Goal: Information Seeking & Learning: Learn about a topic

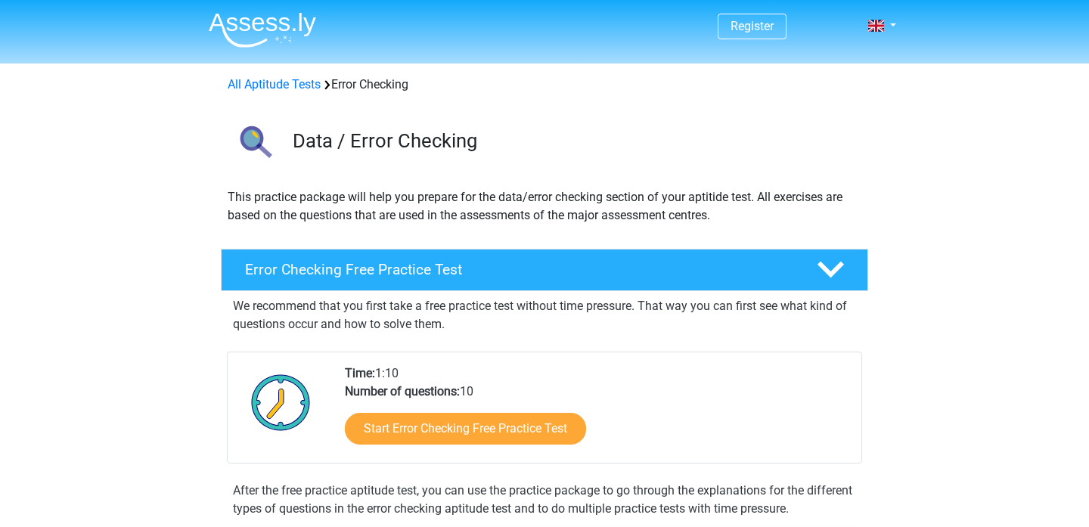
scroll to position [48, 0]
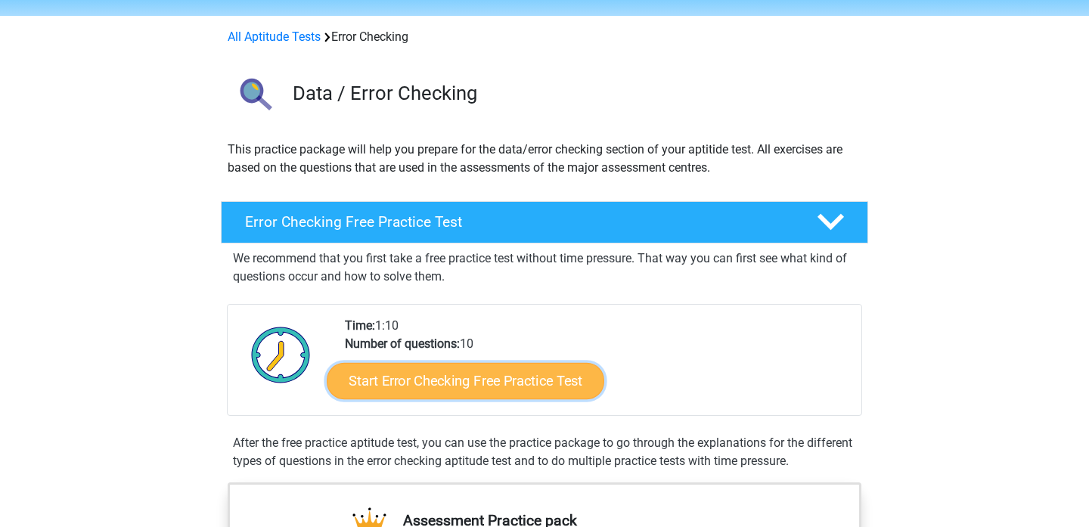
click at [465, 386] on link "Start Error Checking Free Practice Test" at bounding box center [466, 381] width 278 height 36
click at [504, 376] on link "Start Error Checking Free Practice Test" at bounding box center [466, 381] width 278 height 36
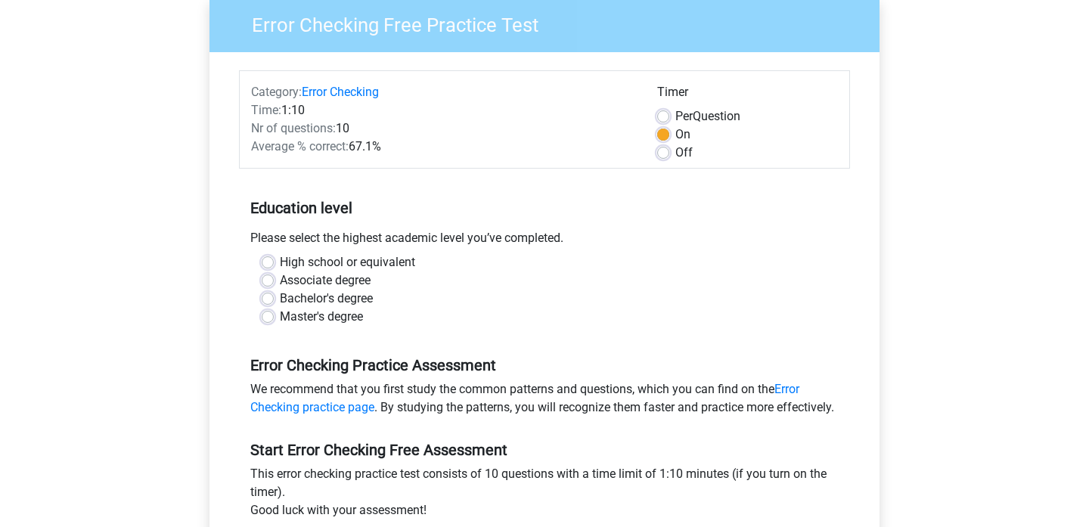
scroll to position [127, 0]
click at [337, 296] on label "Bachelor's degree" at bounding box center [326, 298] width 93 height 18
click at [274, 296] on input "Bachelor's degree" at bounding box center [268, 296] width 12 height 15
radio input "true"
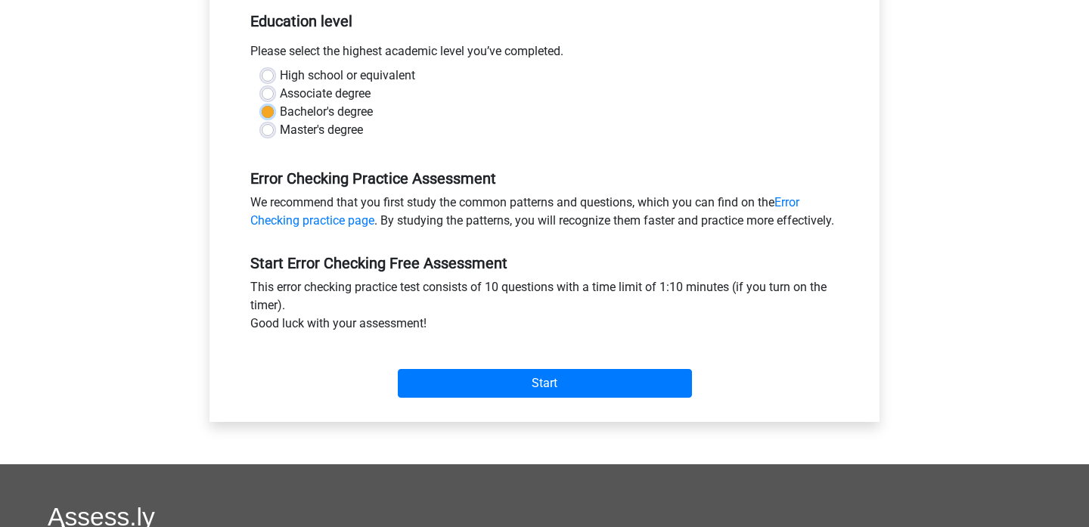
scroll to position [318, 0]
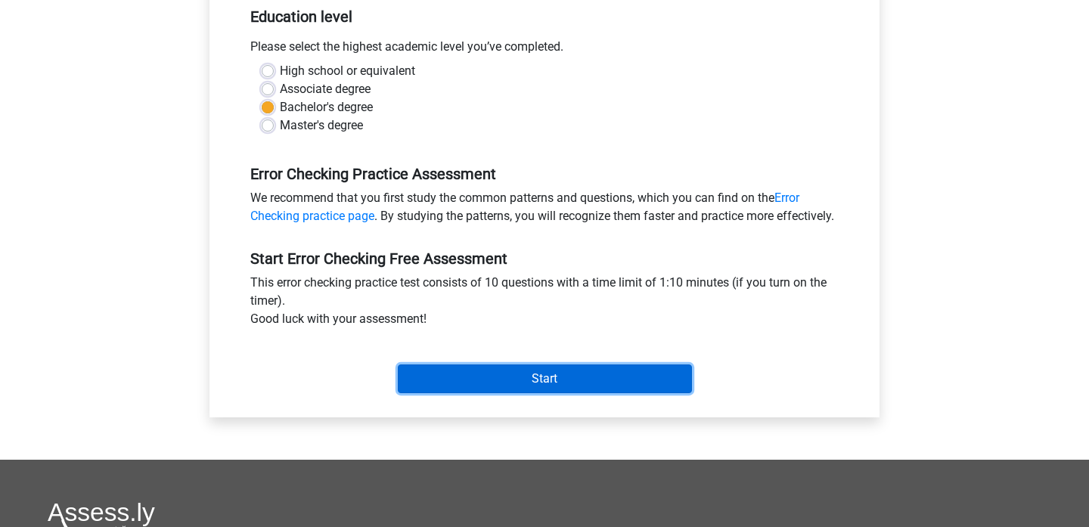
click at [503, 393] on input "Start" at bounding box center [545, 379] width 294 height 29
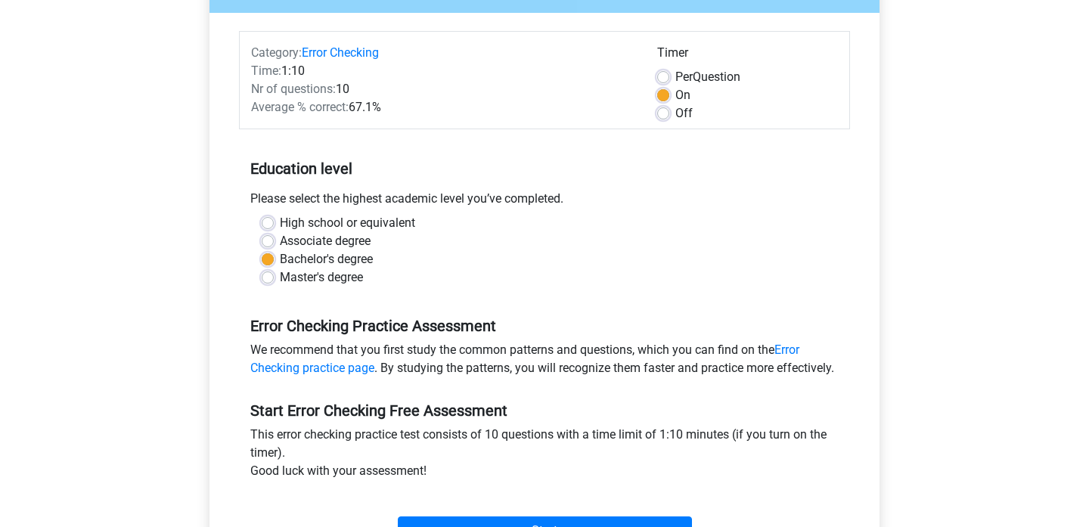
scroll to position [0, 0]
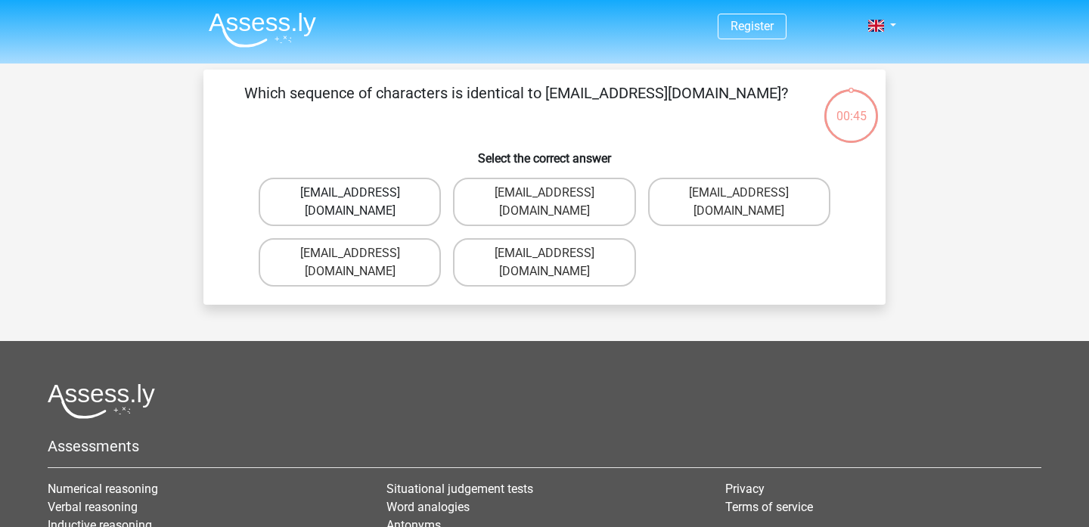
click at [393, 185] on label "[EMAIL_ADDRESS][DOMAIN_NAME]" at bounding box center [350, 202] width 182 height 48
click at [360, 193] on input "[EMAIL_ADDRESS][DOMAIN_NAME]" at bounding box center [355, 198] width 10 height 10
radio input "true"
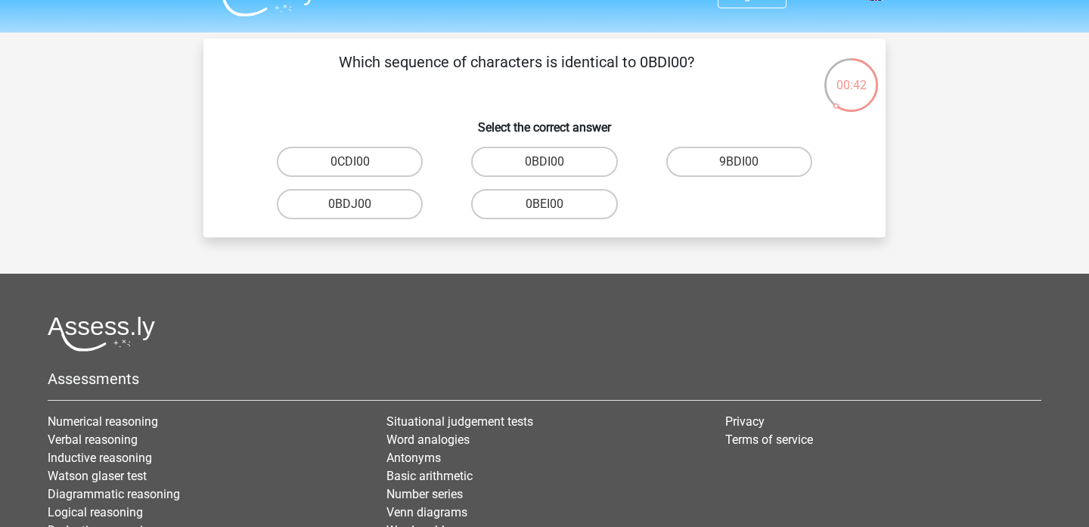
scroll to position [26, 0]
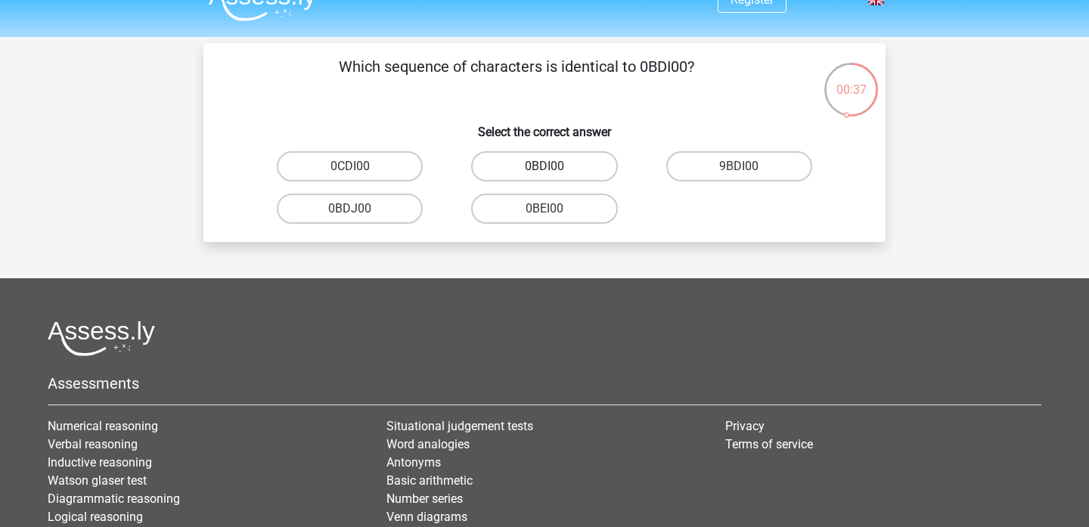
click at [593, 167] on label "0BDI00" at bounding box center [544, 166] width 146 height 30
click at [555, 167] on input "0BDI00" at bounding box center [550, 171] width 10 height 10
radio input "true"
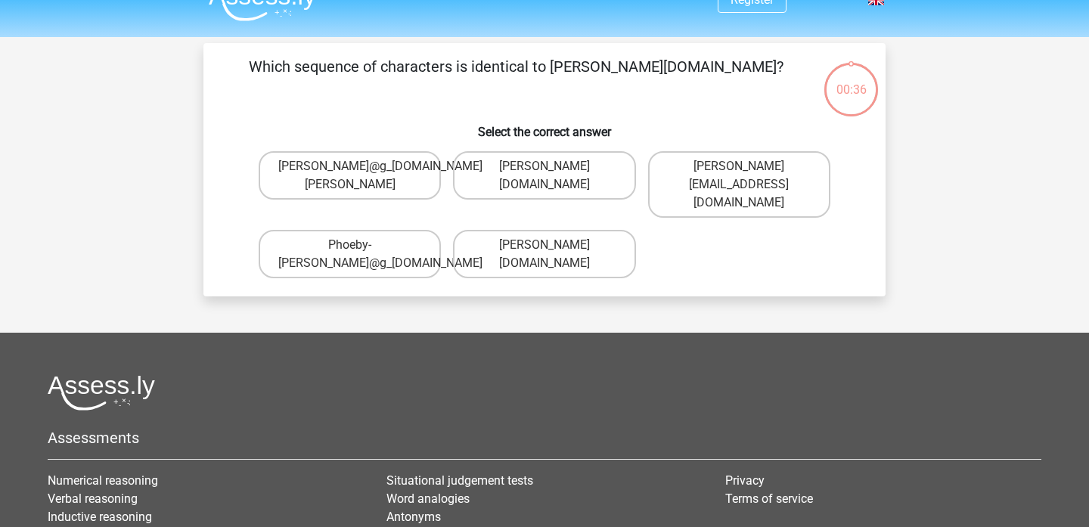
scroll to position [70, 0]
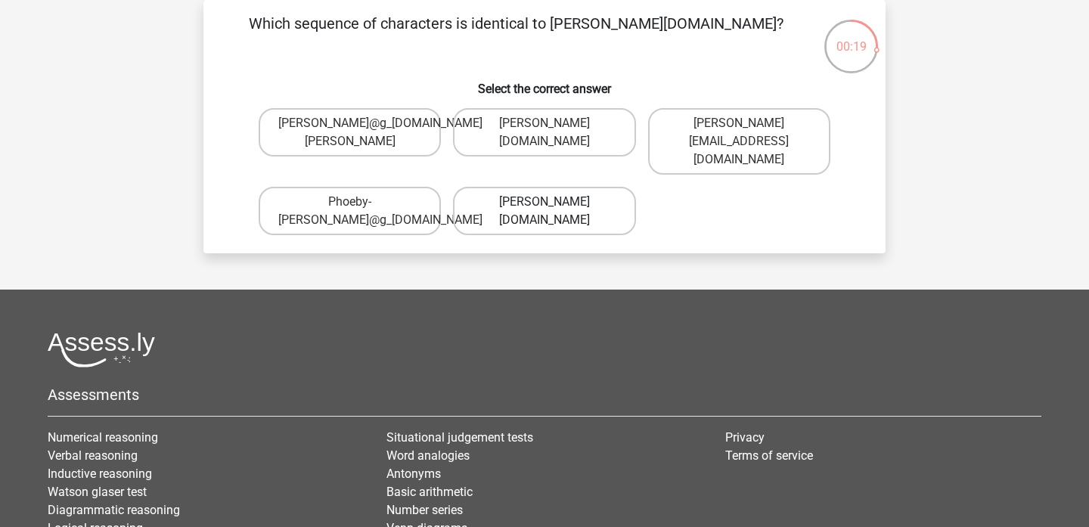
click at [597, 192] on label "Phoebe-Patterson@g_mail.gr" at bounding box center [544, 211] width 182 height 48
click at [555, 202] on input "Phoebe-Patterson@g_mail.gr" at bounding box center [550, 207] width 10 height 10
radio input "true"
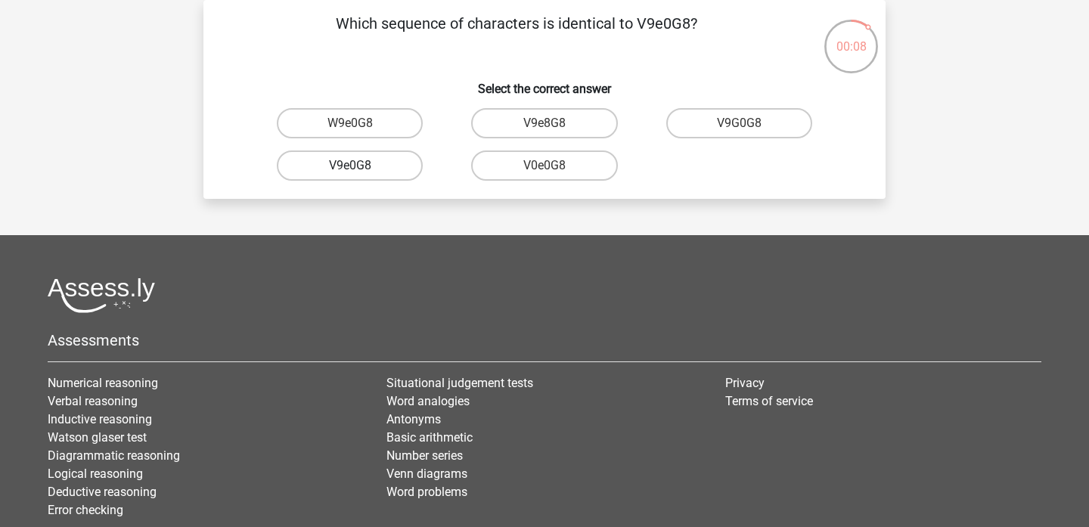
click at [390, 169] on label "V9e0G8" at bounding box center [350, 166] width 146 height 30
click at [360, 169] on input "V9e0G8" at bounding box center [355, 171] width 10 height 10
radio input "true"
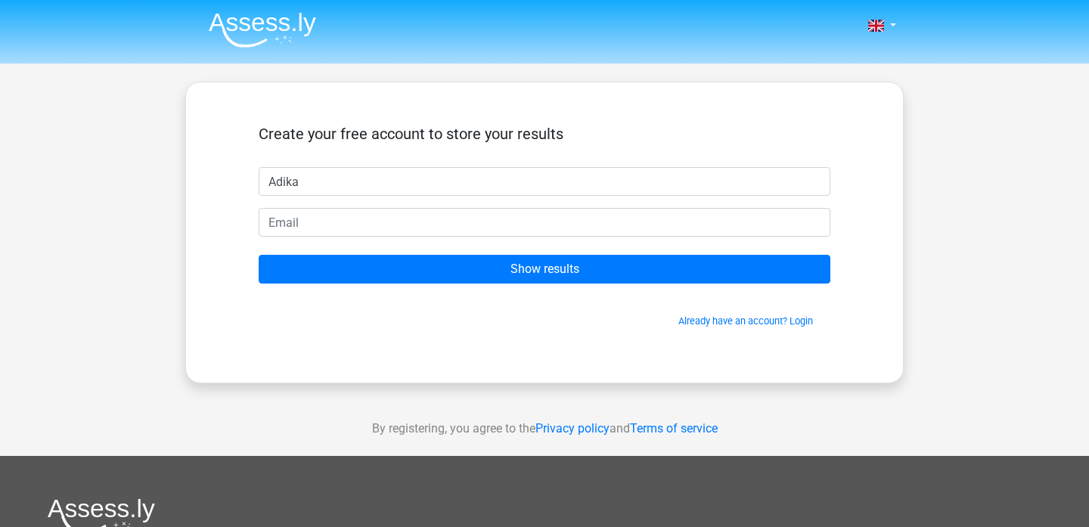
type input "Adika"
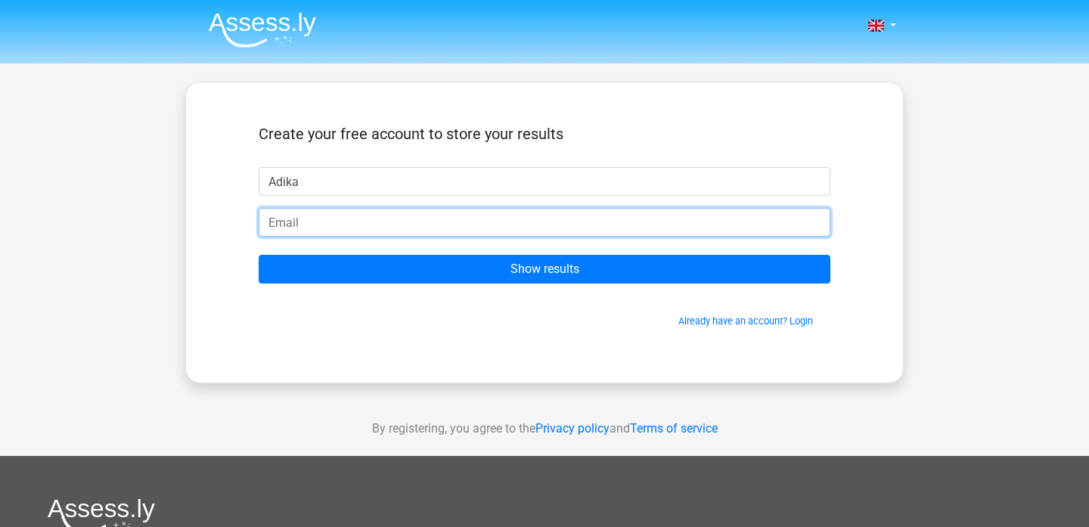
click at [408, 229] on input "email" at bounding box center [545, 222] width 572 height 29
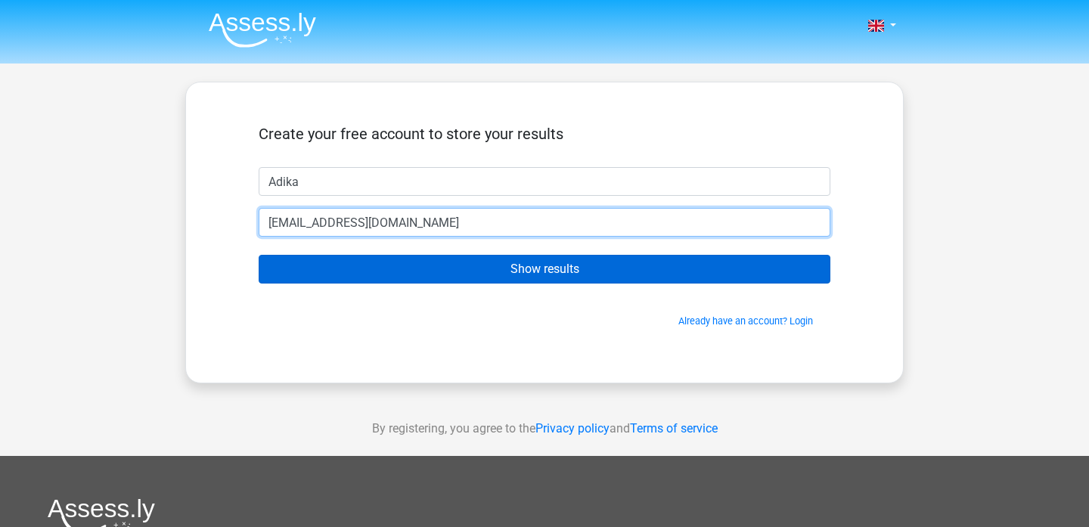
type input "[EMAIL_ADDRESS][DOMAIN_NAME]"
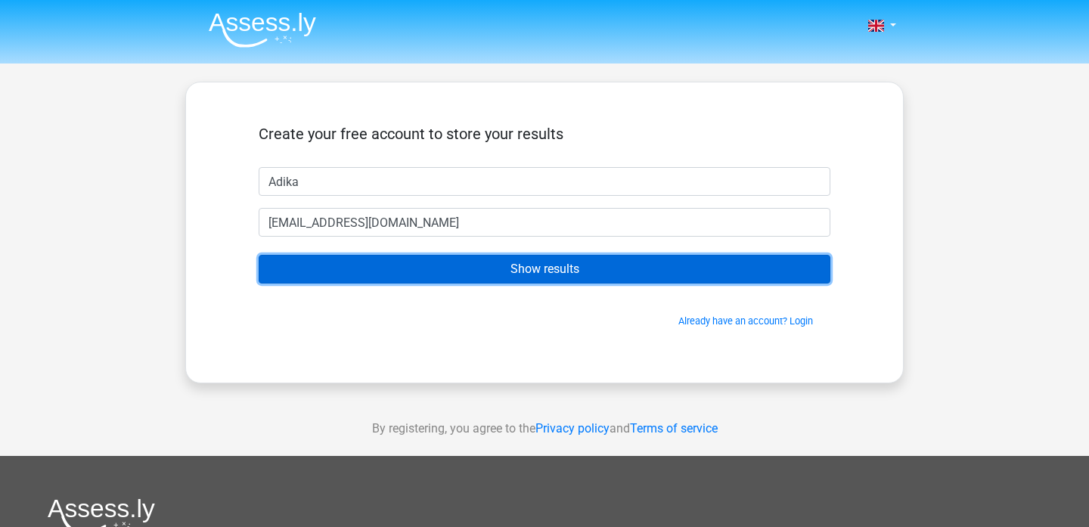
click at [447, 270] on input "Show results" at bounding box center [545, 269] width 572 height 29
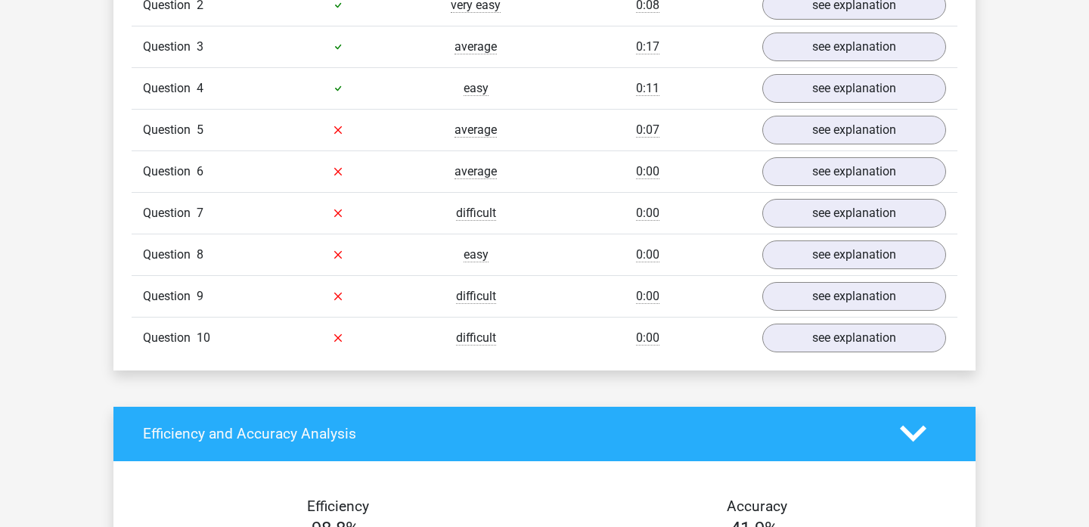
scroll to position [1323, 0]
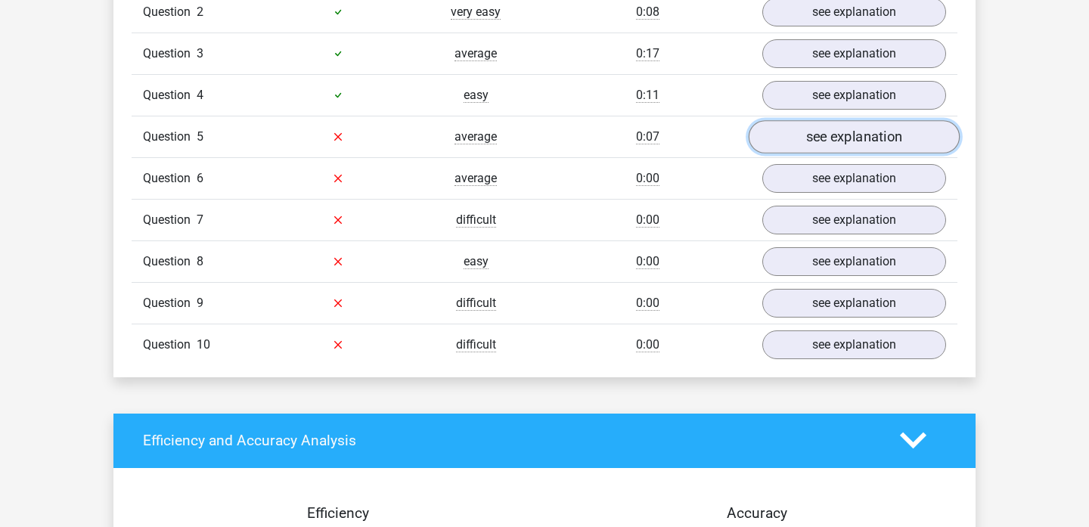
click at [835, 142] on link "see explanation" at bounding box center [854, 136] width 211 height 33
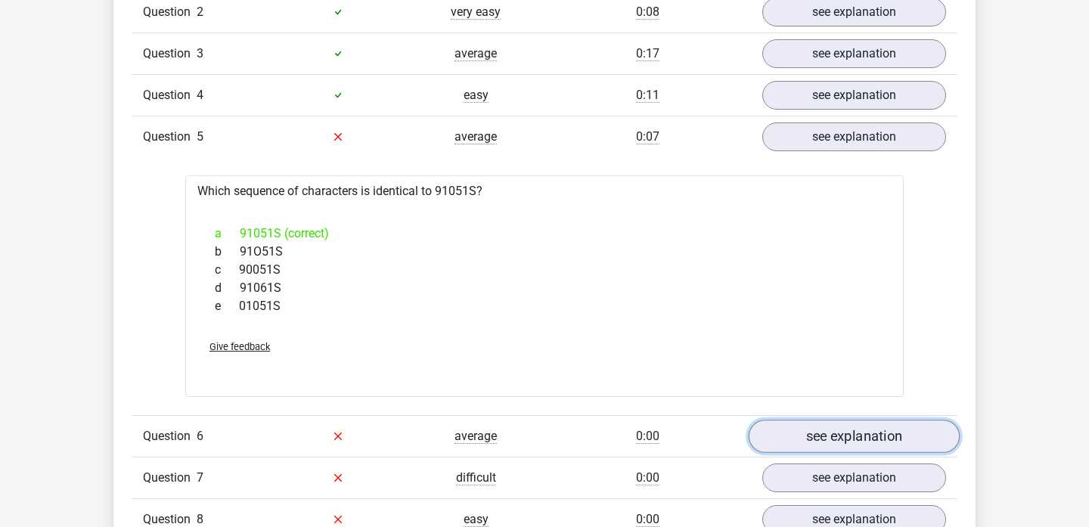
click at [833, 430] on link "see explanation" at bounding box center [854, 436] width 211 height 33
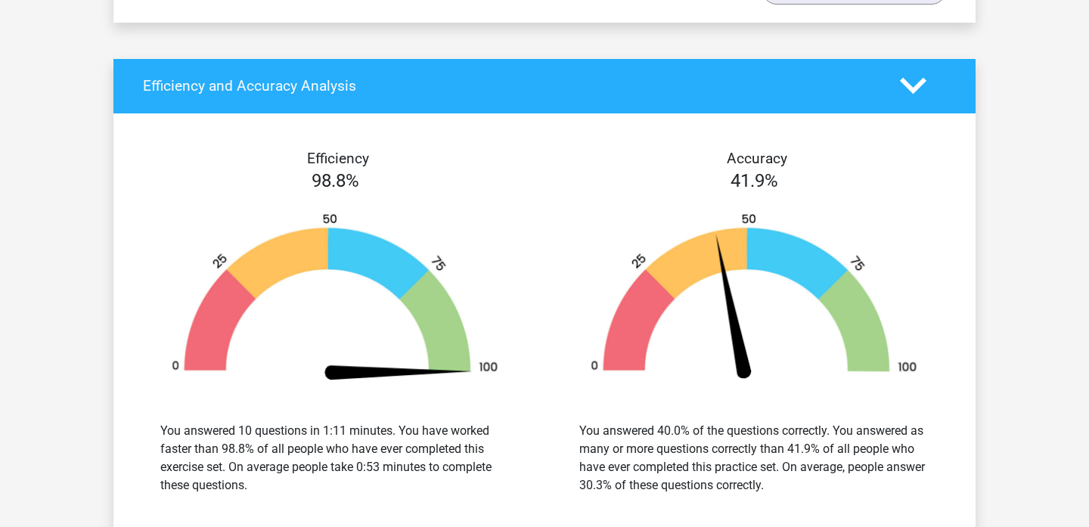
scroll to position [2206, 0]
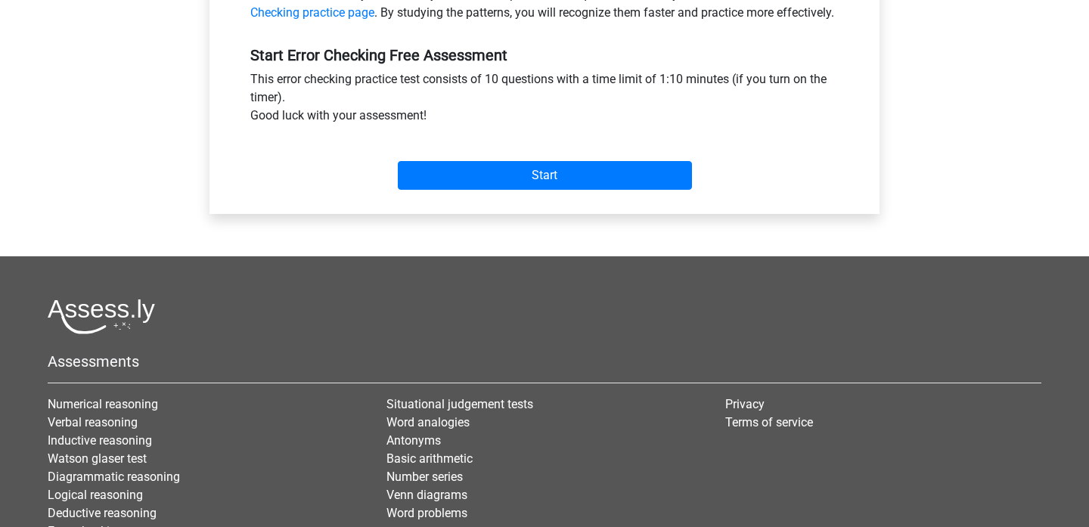
scroll to position [545, 0]
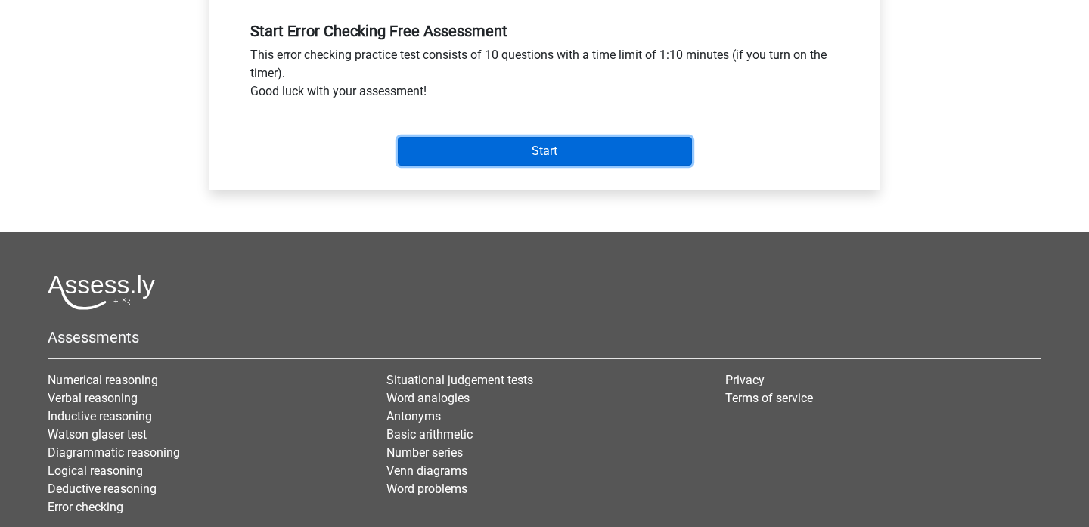
click at [535, 166] on input "Start" at bounding box center [545, 151] width 294 height 29
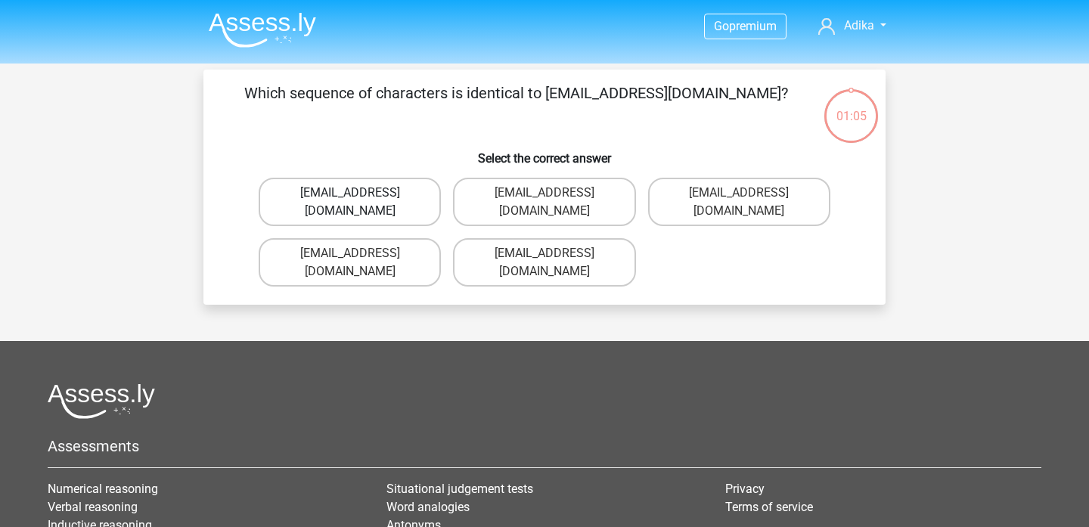
click at [421, 200] on label "[EMAIL_ADDRESS][DOMAIN_NAME]" at bounding box center [350, 202] width 182 height 48
click at [360, 200] on input "[EMAIL_ADDRESS][DOMAIN_NAME]" at bounding box center [355, 198] width 10 height 10
radio input "true"
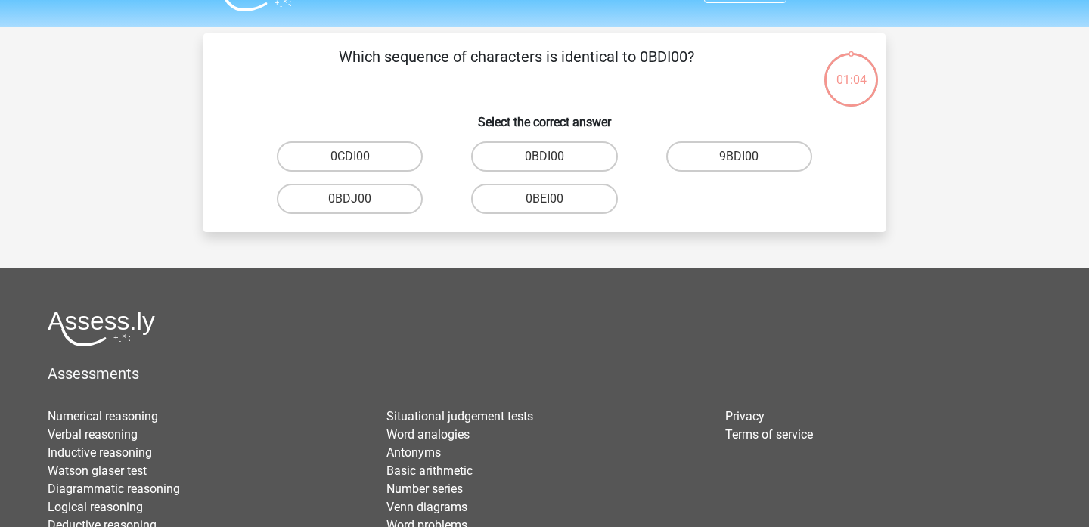
scroll to position [70, 0]
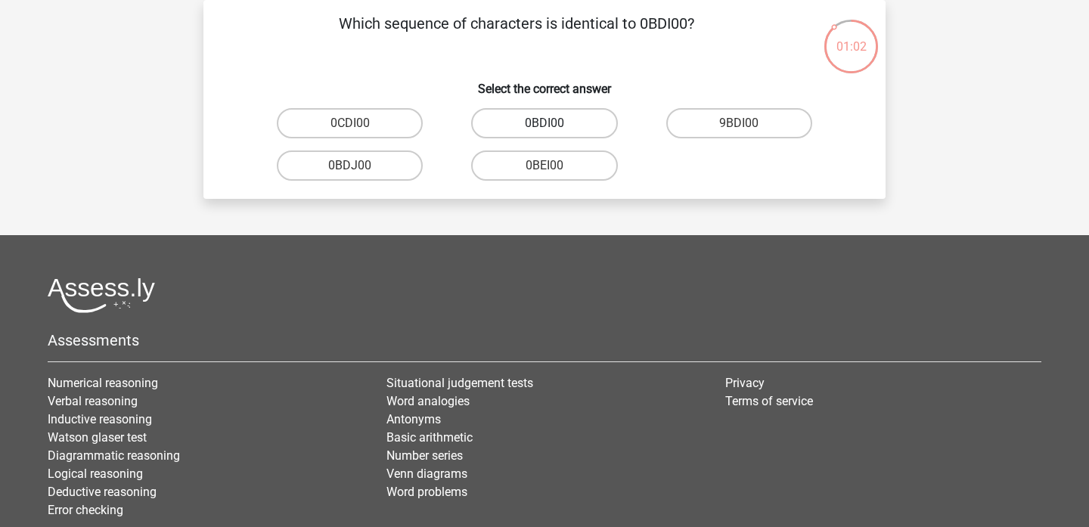
click at [521, 123] on label "0BDI00" at bounding box center [544, 123] width 146 height 30
click at [545, 123] on input "0BDI00" at bounding box center [550, 128] width 10 height 10
radio input "true"
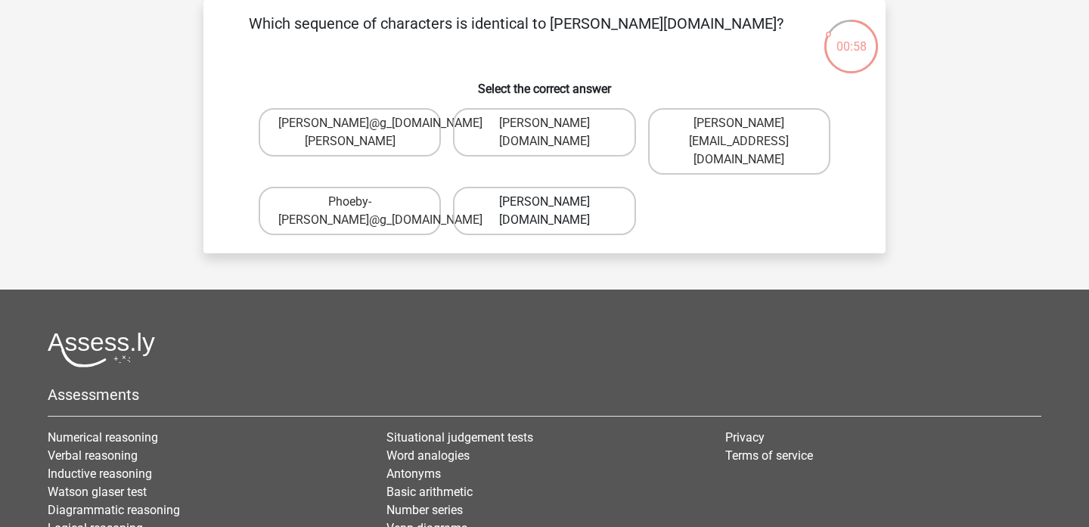
click at [598, 207] on label "Phoebe-Patterson@g_mail.gr" at bounding box center [544, 211] width 182 height 48
click at [555, 207] on input "Phoebe-Patterson@g_mail.gr" at bounding box center [550, 207] width 10 height 10
radio input "true"
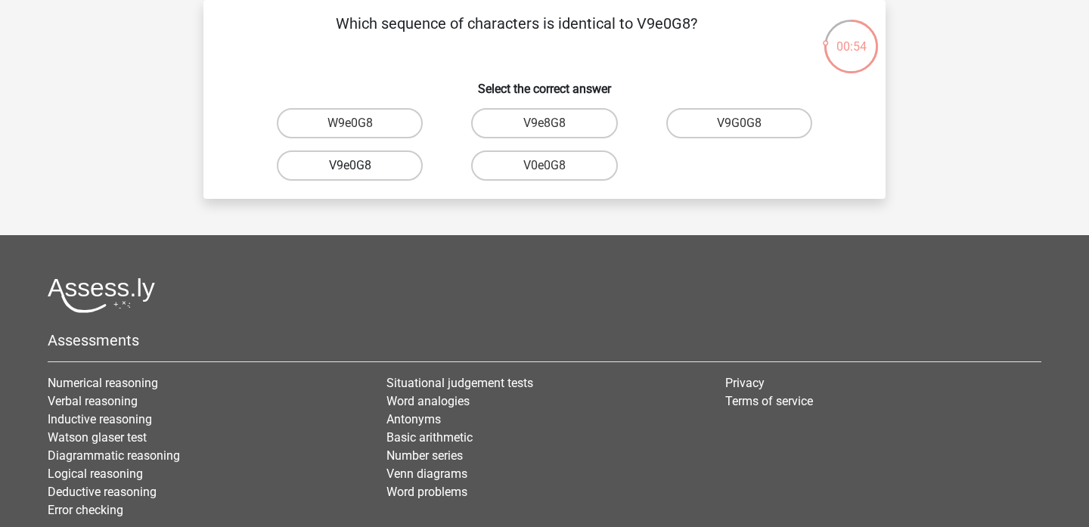
click at [410, 168] on label "V9e0G8" at bounding box center [350, 166] width 146 height 30
click at [360, 168] on input "V9e0G8" at bounding box center [355, 171] width 10 height 10
radio input "true"
click at [385, 120] on label "91051S" at bounding box center [350, 123] width 146 height 30
click at [360, 123] on input "91051S" at bounding box center [355, 128] width 10 height 10
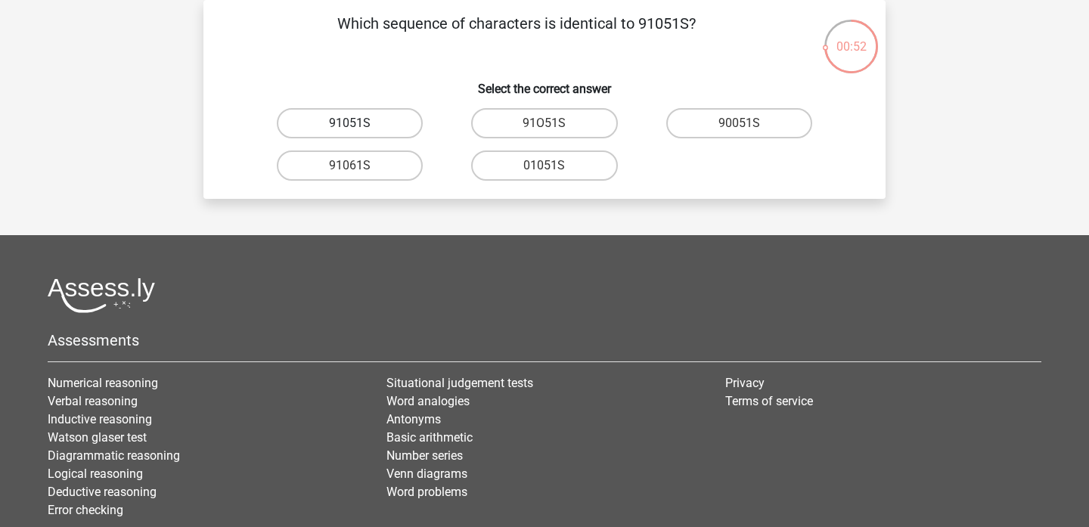
radio input "true"
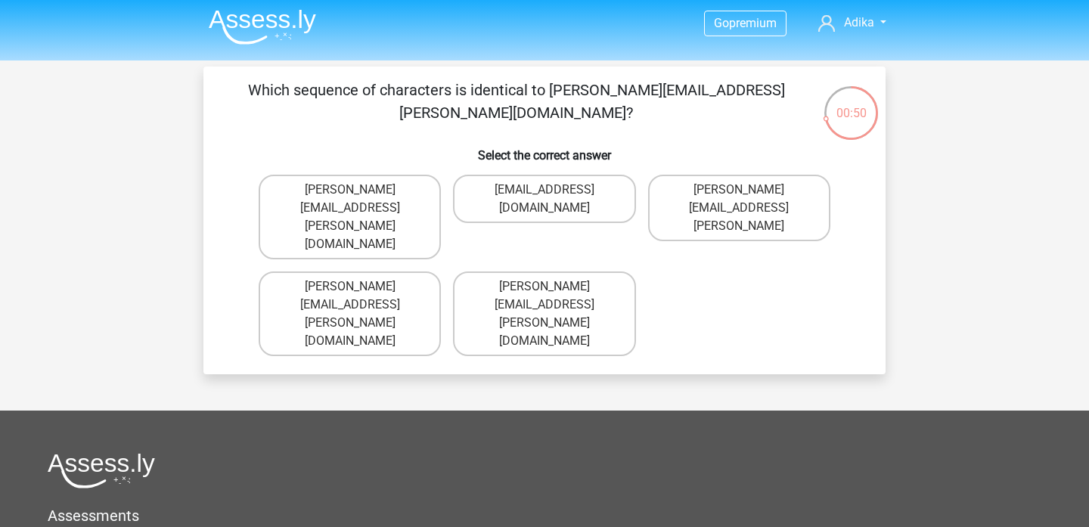
scroll to position [0, 0]
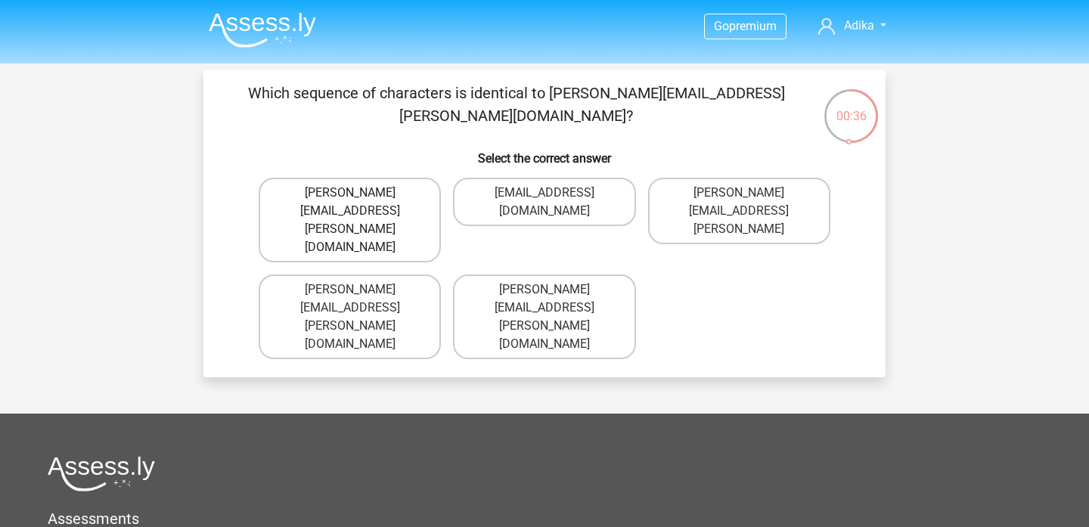
click at [414, 200] on label "Connor.Paterson@mailme.com" at bounding box center [350, 220] width 182 height 85
click at [360, 200] on input "Connor.Paterson@mailme.com" at bounding box center [355, 198] width 10 height 10
radio input "true"
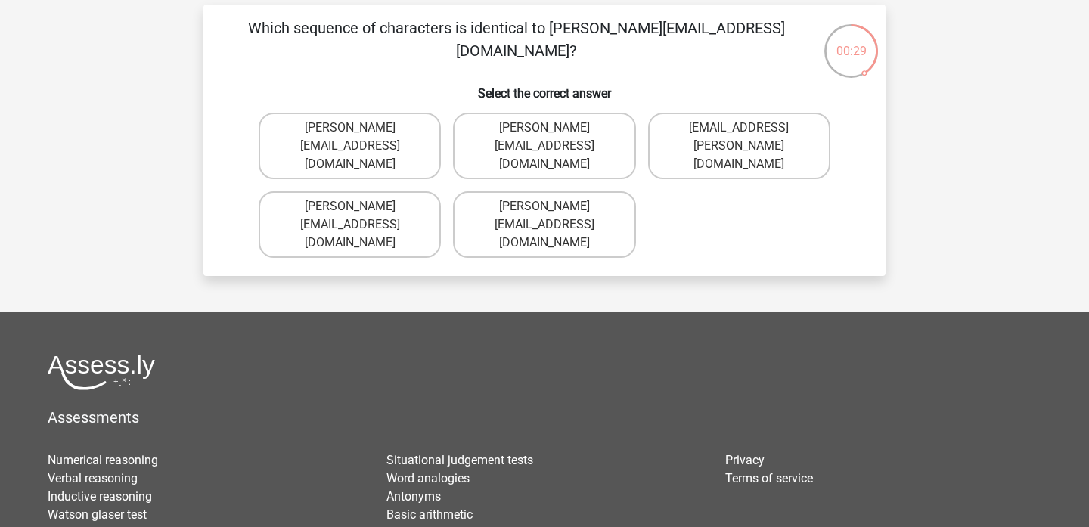
scroll to position [70, 0]
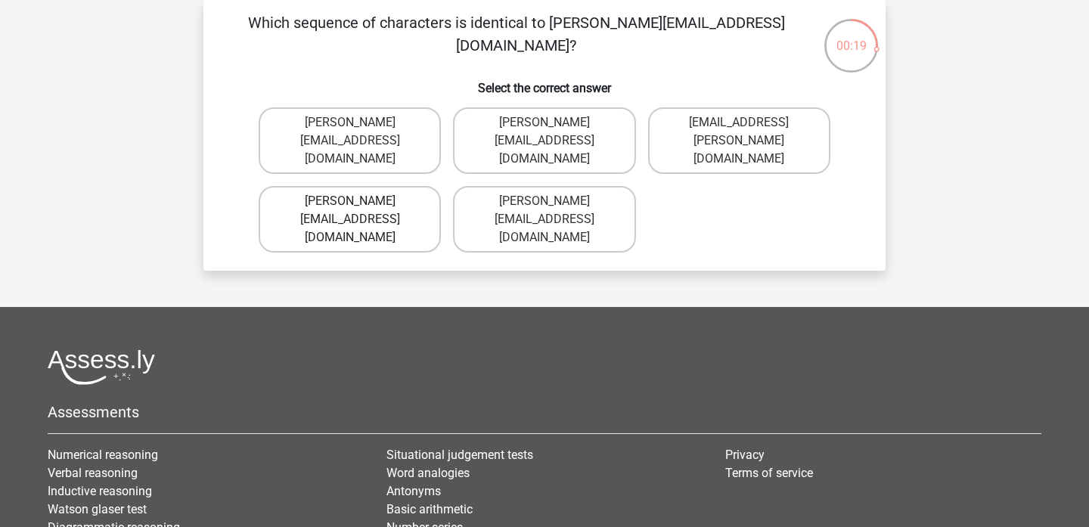
click at [399, 194] on label "Ava-Carroll@memail.uk.com" at bounding box center [350, 219] width 182 height 67
click at [360, 201] on input "Ava-Carroll@memail.uk.com" at bounding box center [355, 206] width 10 height 10
radio input "true"
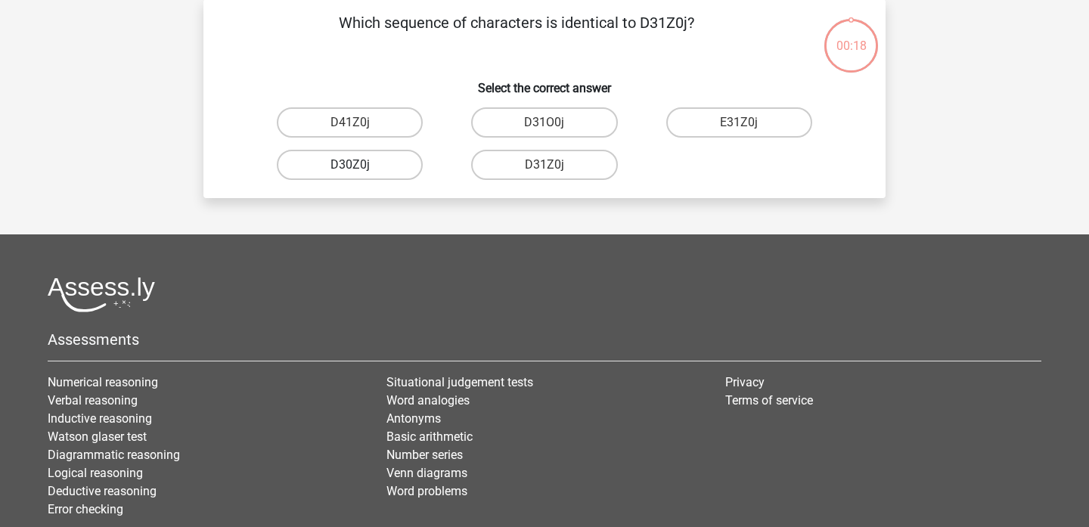
scroll to position [70, 0]
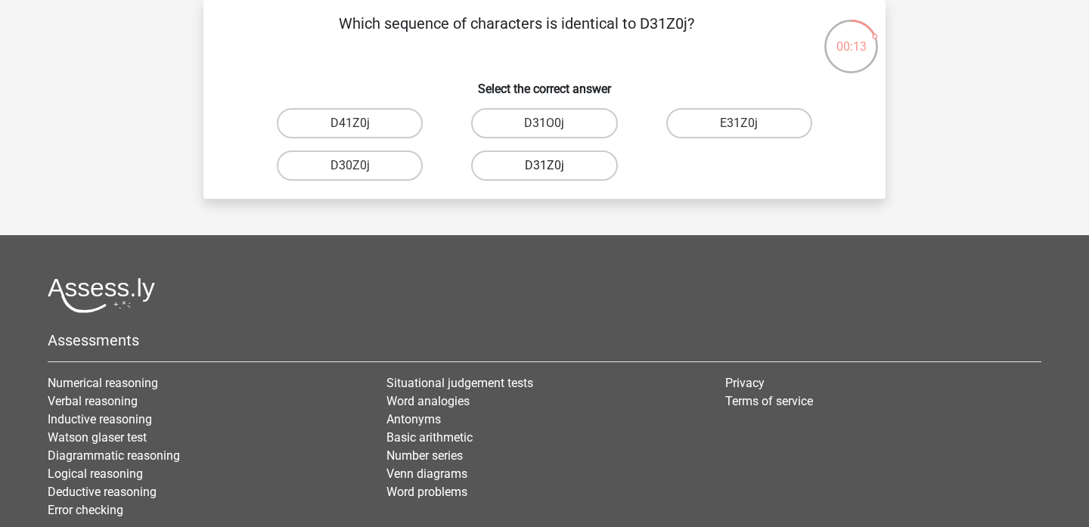
click at [587, 175] on label "D31Z0j" at bounding box center [544, 166] width 146 height 30
click at [555, 175] on input "D31Z0j" at bounding box center [550, 171] width 10 height 10
radio input "true"
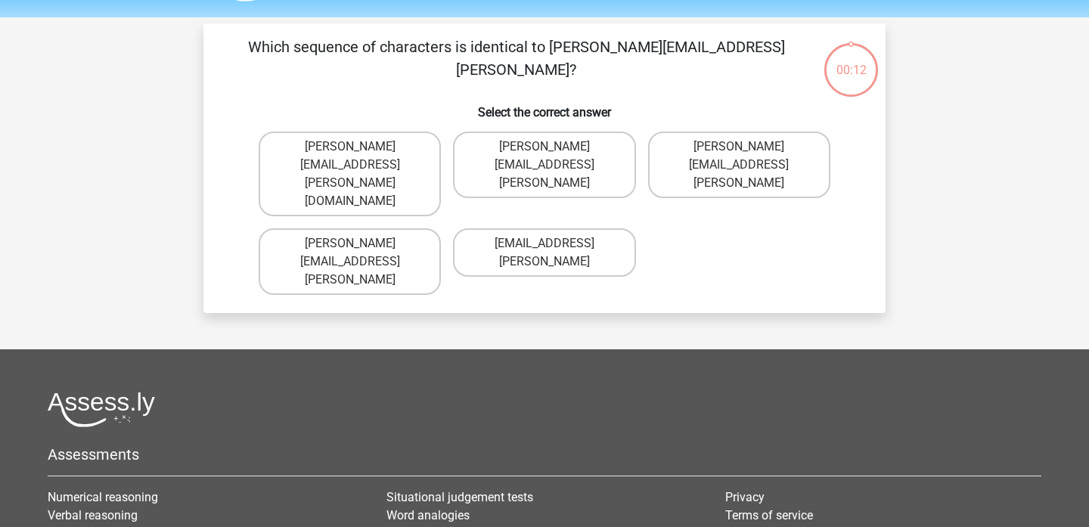
scroll to position [37, 0]
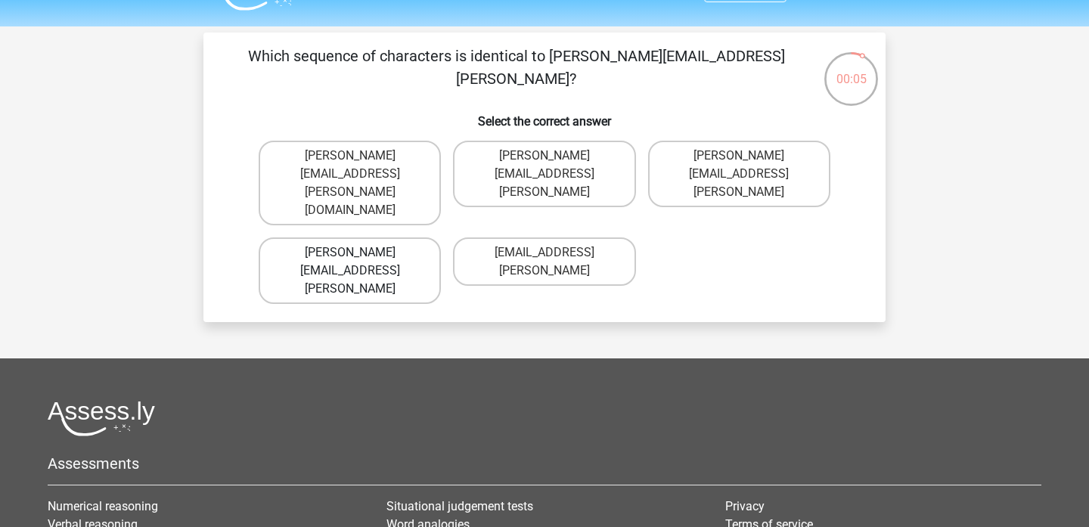
click at [416, 238] on label "Arthur.Bradley@mailme.coo" at bounding box center [350, 271] width 182 height 67
click at [360, 253] on input "Arthur.Bradley@mailme.coo" at bounding box center [355, 258] width 10 height 10
radio input "true"
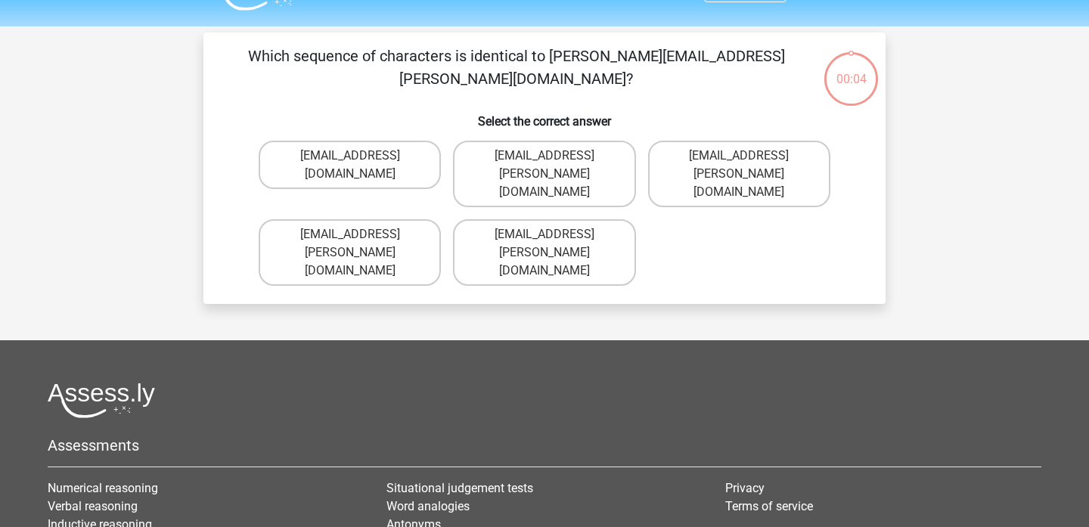
scroll to position [70, 0]
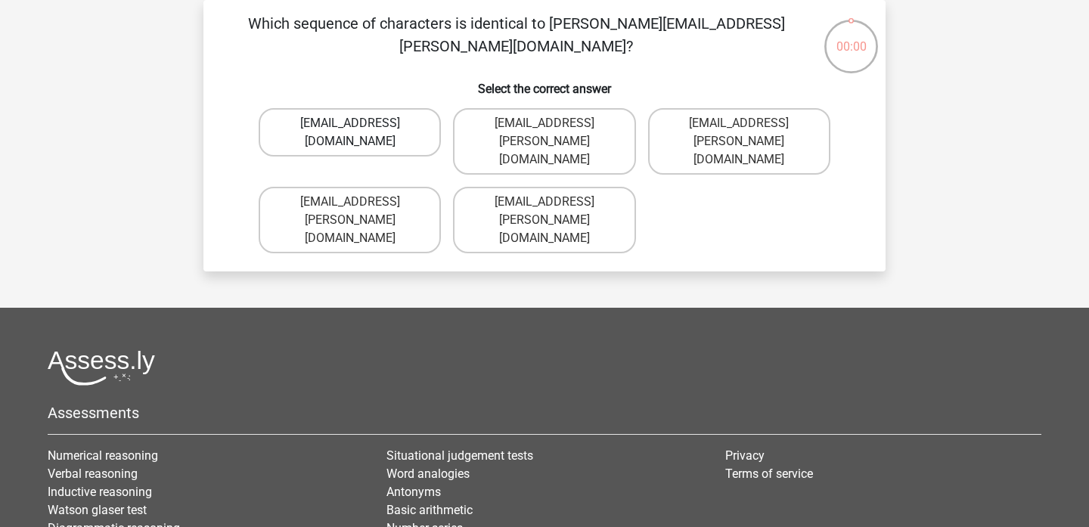
click at [408, 132] on label "[EMAIL_ADDRESS][DOMAIN_NAME]" at bounding box center [350, 132] width 182 height 48
click at [360, 132] on input "[EMAIL_ADDRESS][DOMAIN_NAME]" at bounding box center [355, 128] width 10 height 10
radio input "true"
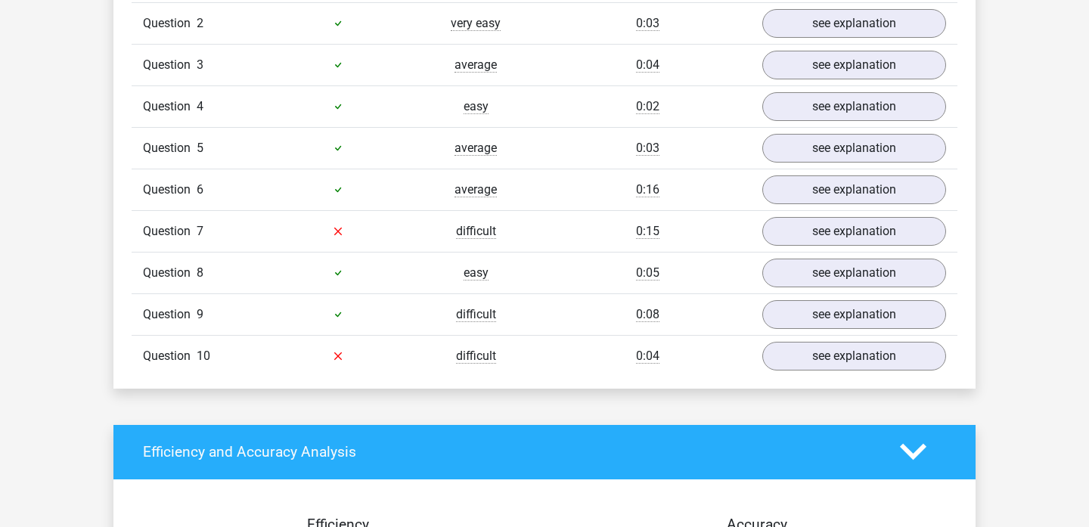
scroll to position [1316, 0]
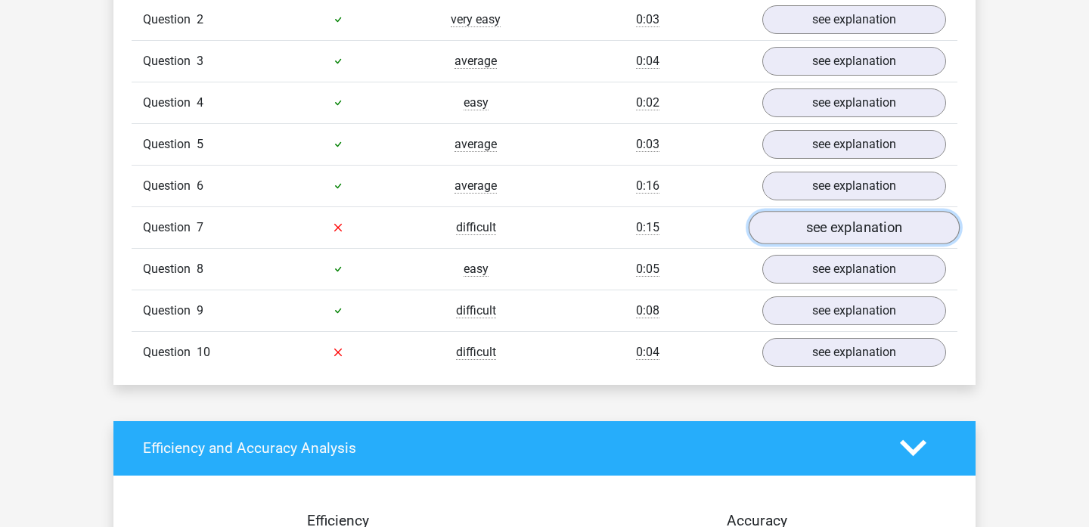
click at [846, 242] on link "see explanation" at bounding box center [854, 227] width 211 height 33
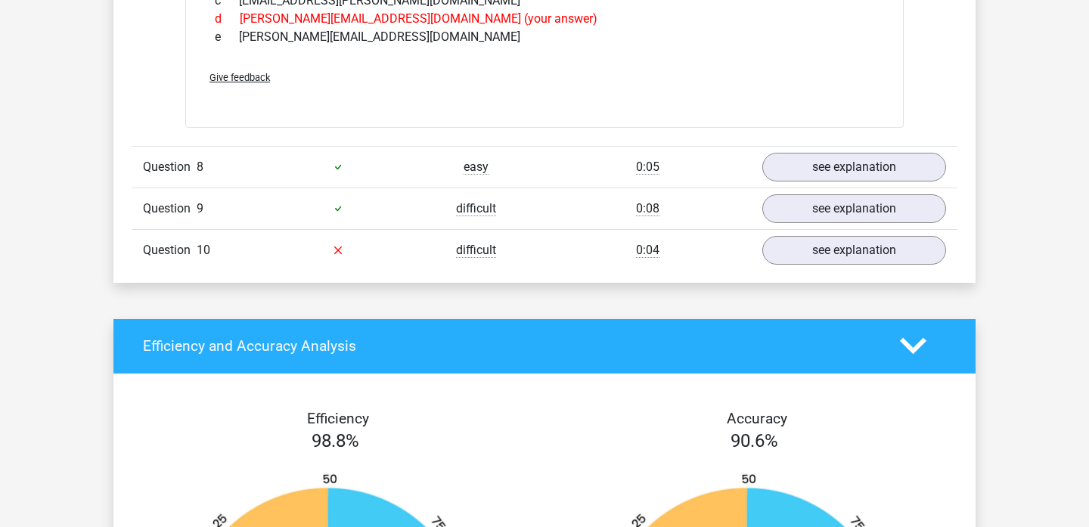
scroll to position [1678, 0]
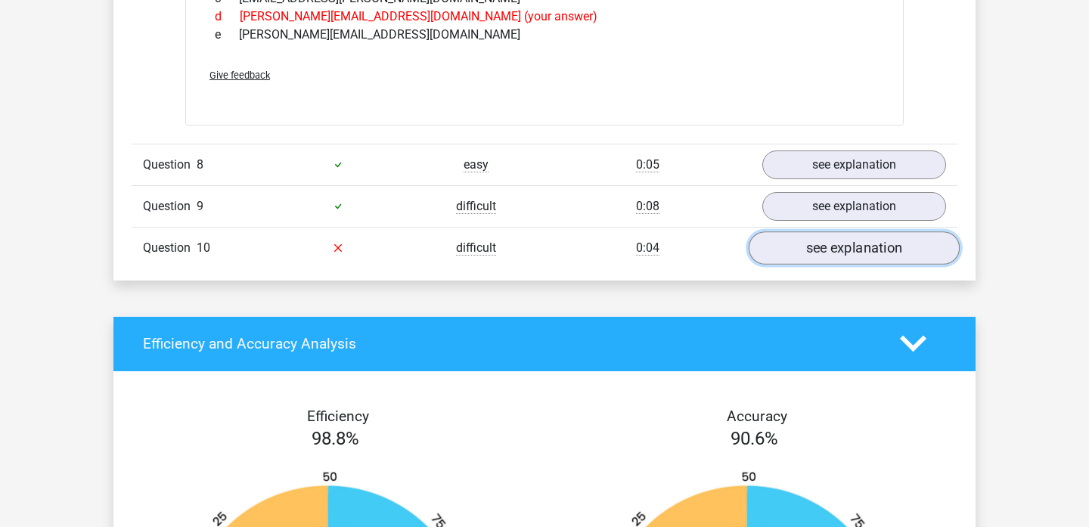
click at [838, 244] on link "see explanation" at bounding box center [854, 247] width 211 height 33
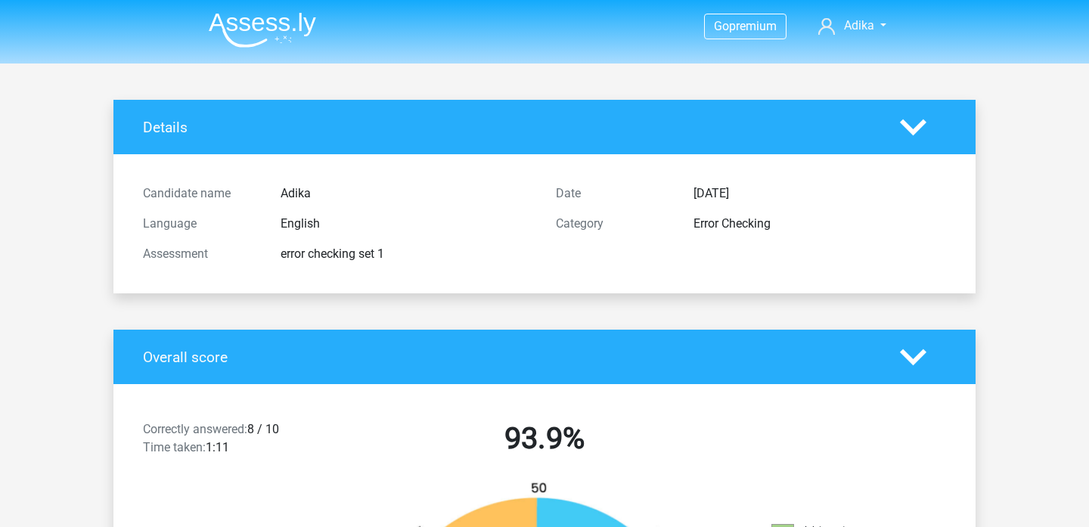
scroll to position [2, 0]
